Goal: Task Accomplishment & Management: Complete application form

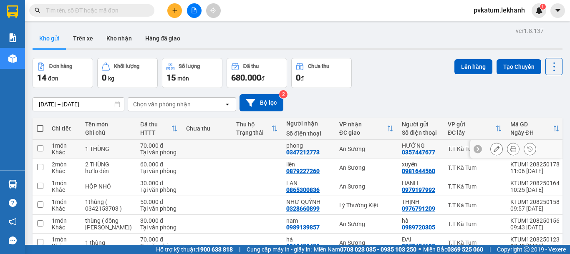
click at [511, 147] on icon at bounding box center [514, 149] width 6 height 6
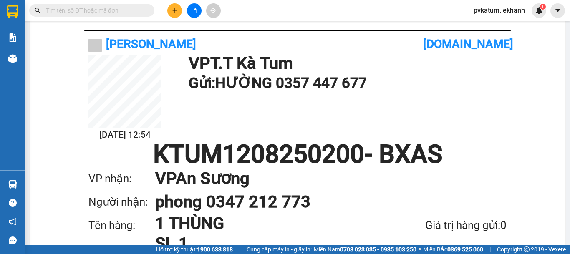
scroll to position [167, 0]
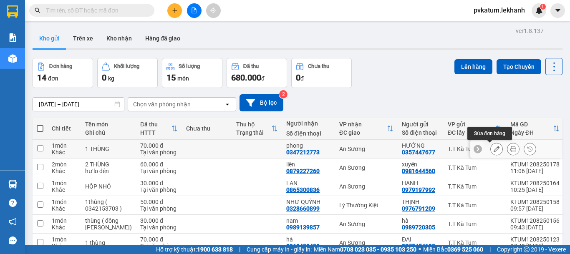
click at [494, 148] on icon at bounding box center [497, 149] width 6 height 6
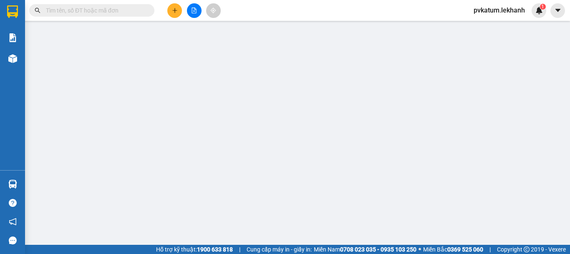
type input "0357447677"
type input "HƯỜNG"
type input "0347212773"
type input "phong"
type input "70.000"
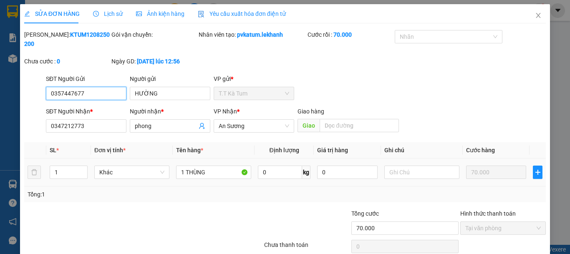
scroll to position [28, 0]
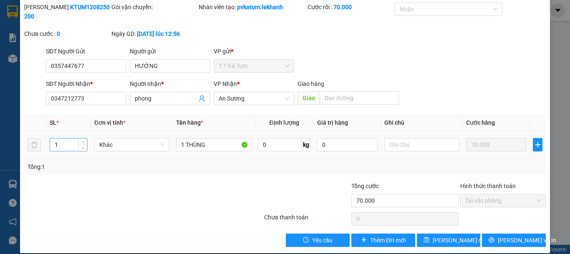
click at [64, 139] on input "1" at bounding box center [68, 145] width 37 height 13
type input "2"
click at [181, 138] on input "1 THÙNG" at bounding box center [213, 144] width 75 height 13
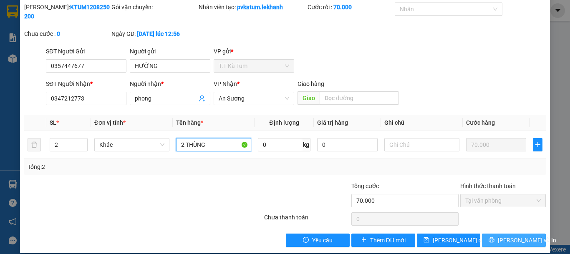
type input "2 THÙNG"
click at [505, 236] on span "[PERSON_NAME] và In" at bounding box center [527, 240] width 58 height 9
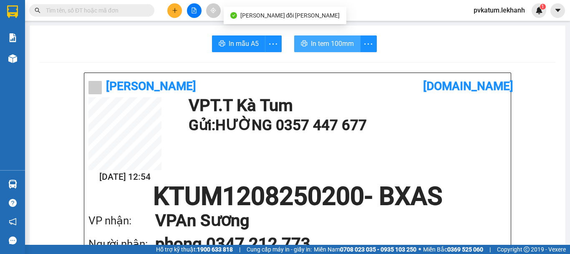
click at [327, 45] on span "In tem 100mm" at bounding box center [332, 43] width 43 height 10
click at [339, 39] on span "In tem 100mm" at bounding box center [332, 43] width 43 height 10
